Goal: Book appointment/travel/reservation

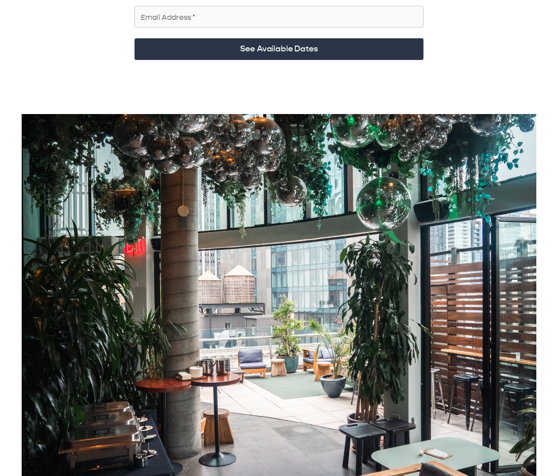
scroll to position [170, 0]
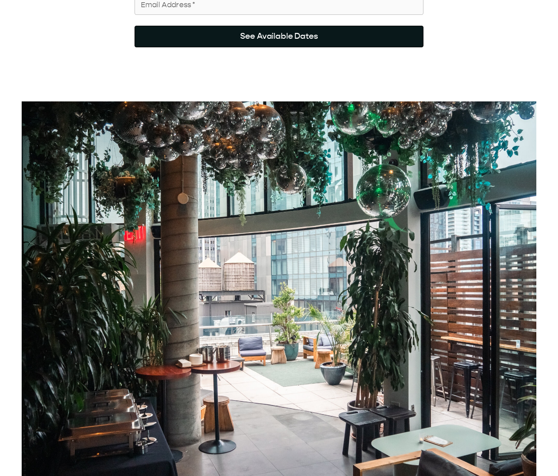
click at [243, 26] on button "See Available Dates" at bounding box center [278, 37] width 289 height 22
click at [276, 26] on button "See Available Dates" at bounding box center [278, 37] width 289 height 22
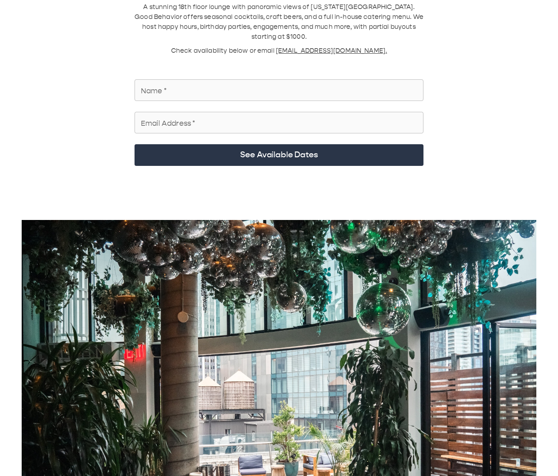
scroll to position [0, 0]
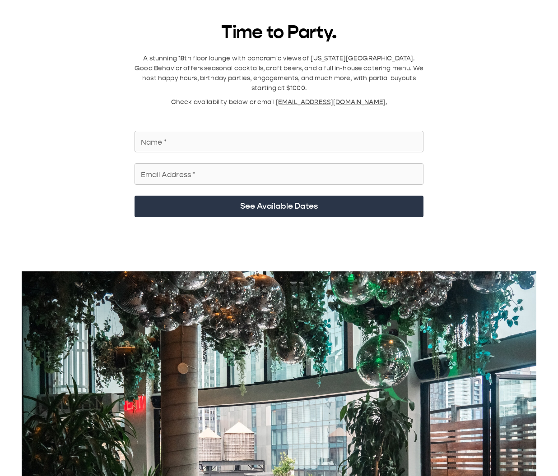
click at [209, 133] on input "Name   *" at bounding box center [278, 141] width 289 height 25
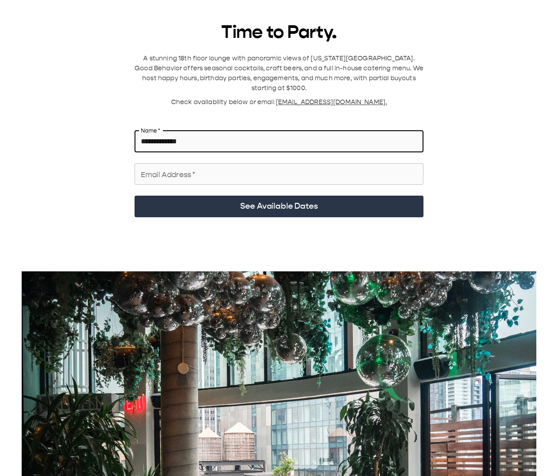
type input "**********"
click at [184, 163] on div "Email Address   * Email Address   *" at bounding box center [278, 174] width 289 height 22
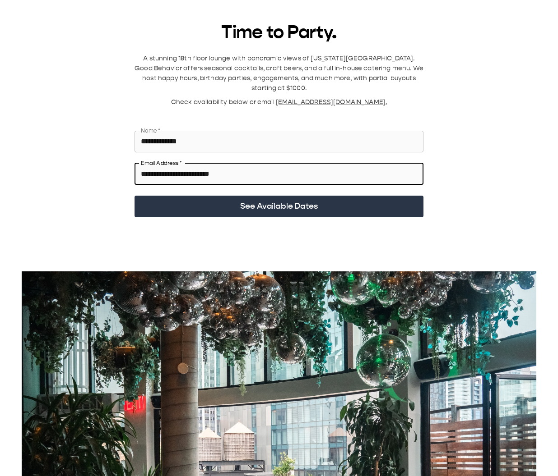
type input "**********"
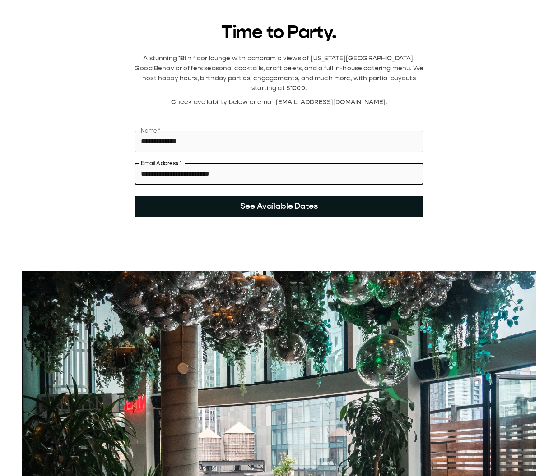
click at [240, 196] on button "See Available Dates" at bounding box center [278, 207] width 289 height 22
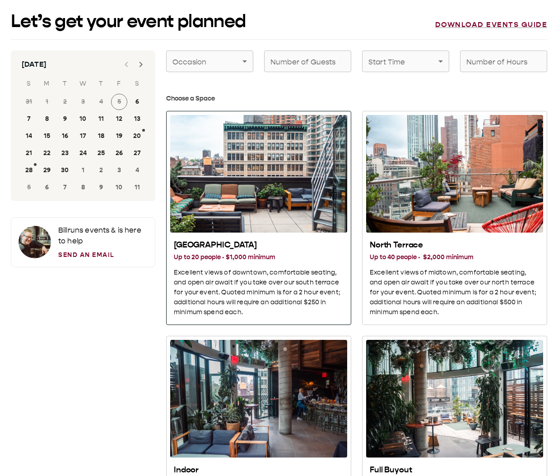
click at [210, 181] on div "South Terrace" at bounding box center [258, 174] width 177 height 118
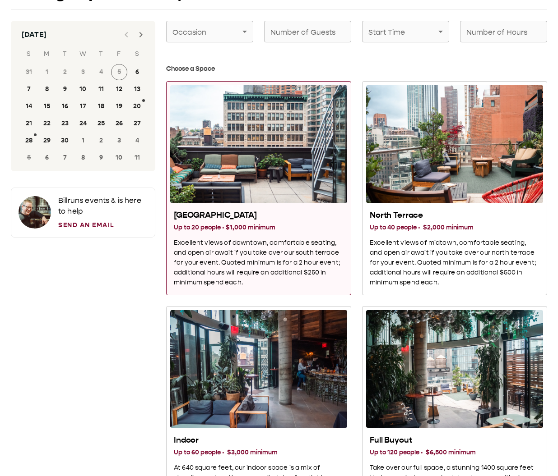
scroll to position [30, 0]
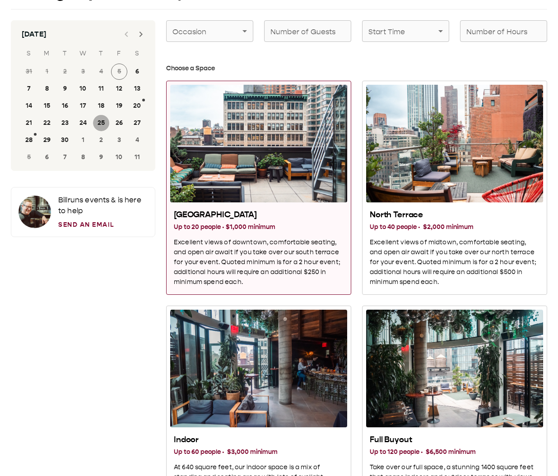
click at [101, 125] on button "25" at bounding box center [101, 123] width 16 height 16
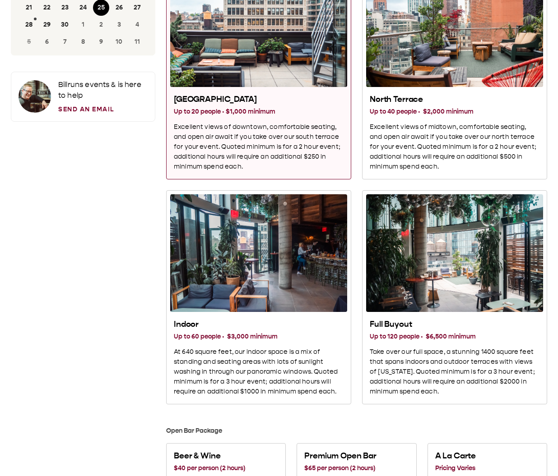
scroll to position [0, 0]
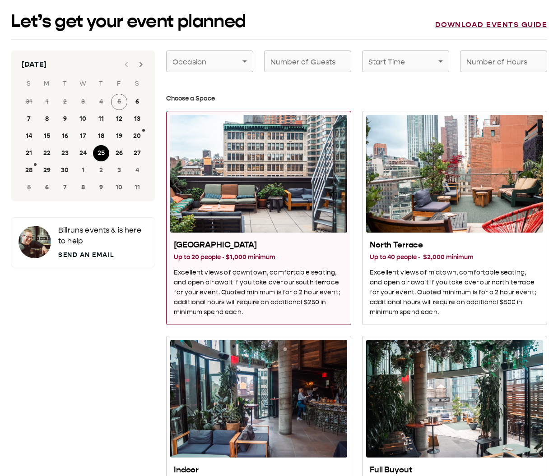
click at [101, 254] on link "Send an Email" at bounding box center [102, 254] width 89 height 9
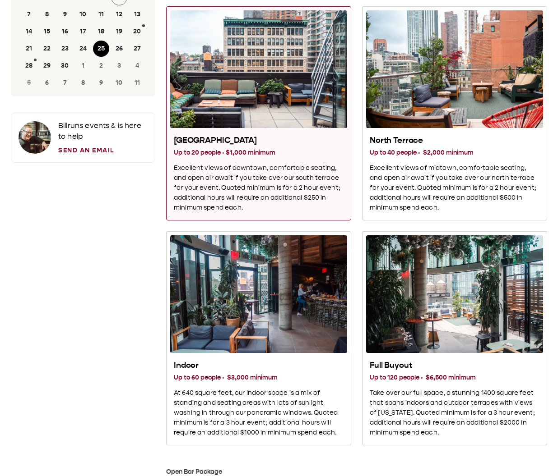
scroll to position [105, 0]
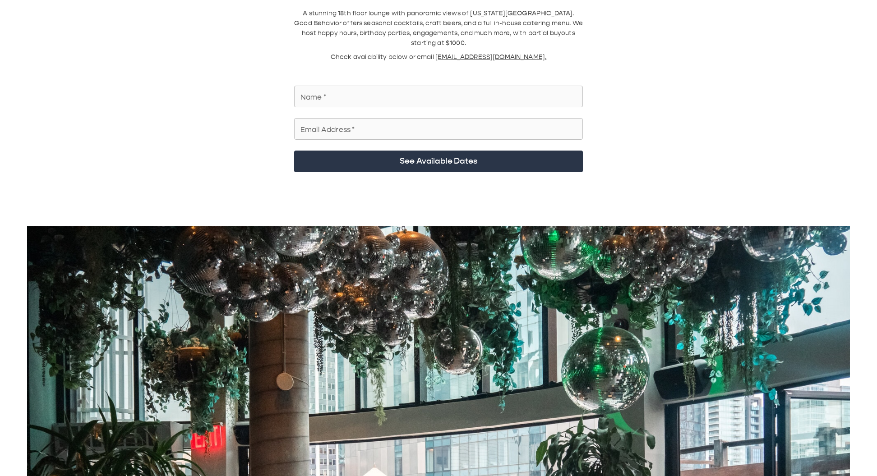
scroll to position [51, 0]
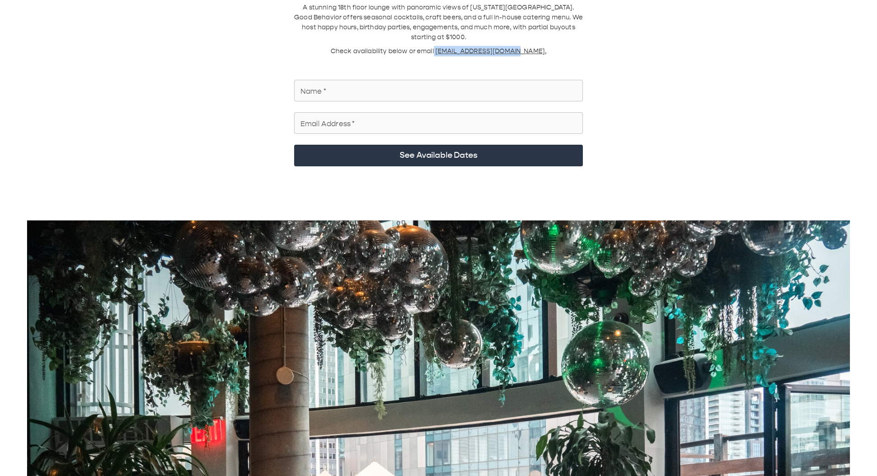
drag, startPoint x: 449, startPoint y: 41, endPoint x: 531, endPoint y: 45, distance: 82.7
click at [531, 45] on div "Time to Party. A stunning 18th floor lounge with panoramic views of [US_STATE][…" at bounding box center [438, 54] width 289 height 167
copy div "[EMAIL_ADDRESS][DOMAIN_NAME]."
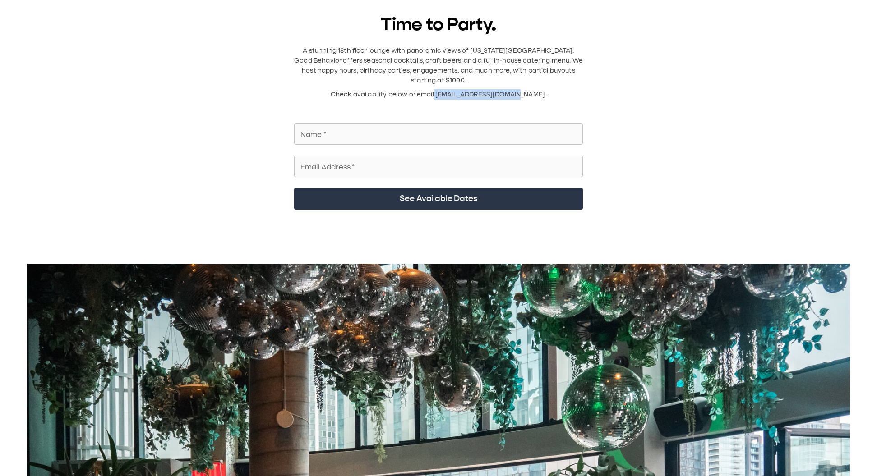
scroll to position [0, 0]
